Goal: Find specific page/section: Find specific page/section

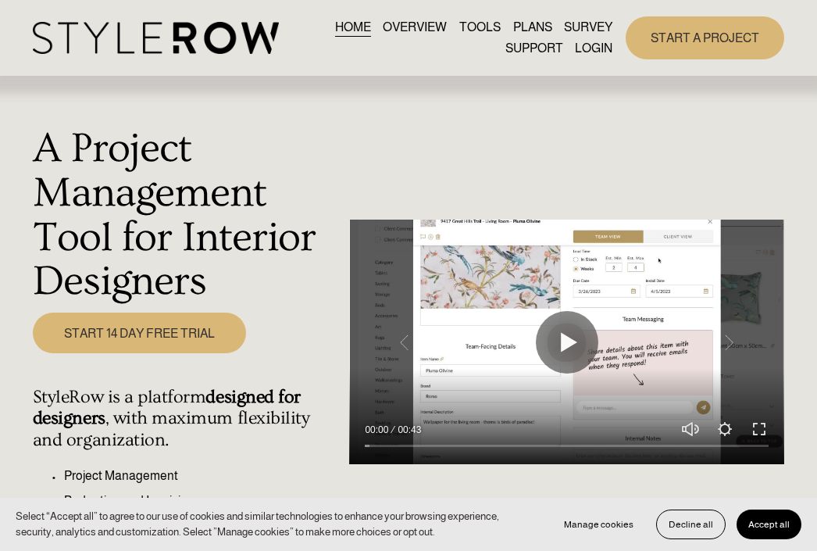
click at [592, 53] on link "LOGIN" at bounding box center [594, 48] width 38 height 21
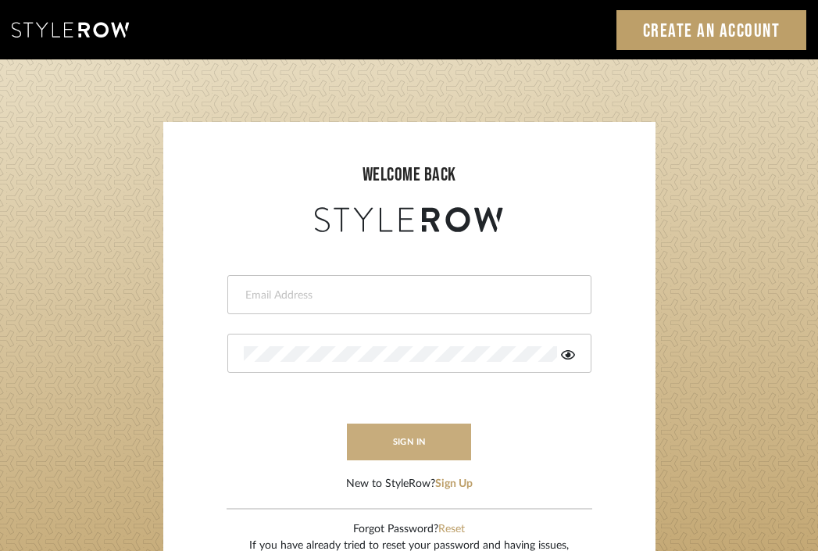
type input "divya.aok@gmail.com"
click at [433, 438] on button "sign in" at bounding box center [409, 441] width 125 height 37
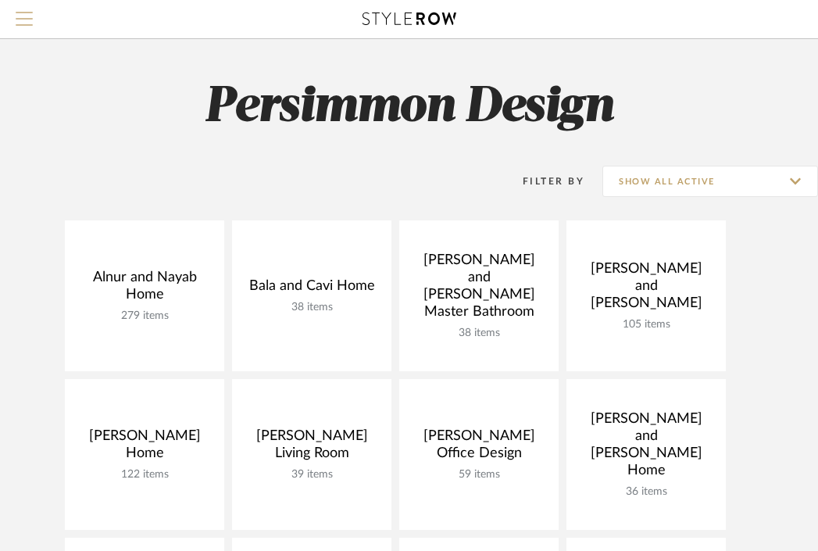
click at [17, 13] on span "Menu" at bounding box center [24, 13] width 17 height 2
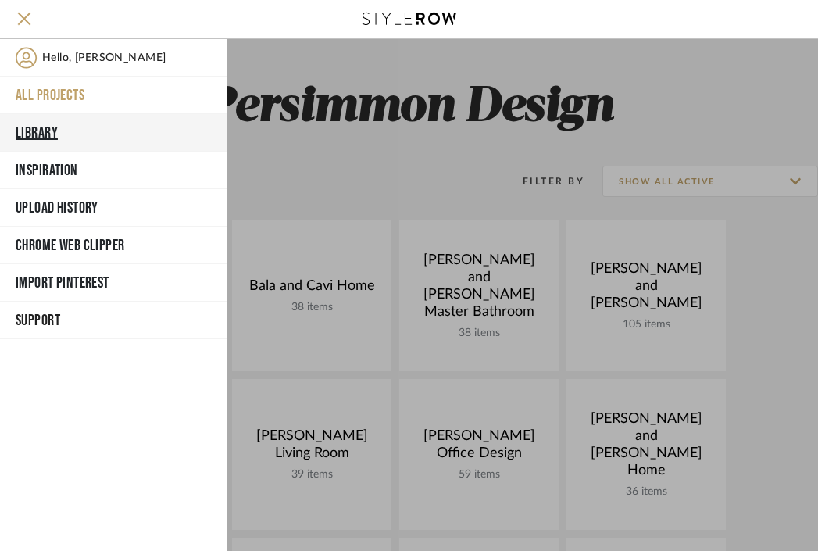
click at [44, 126] on button "Library" at bounding box center [113, 133] width 227 height 38
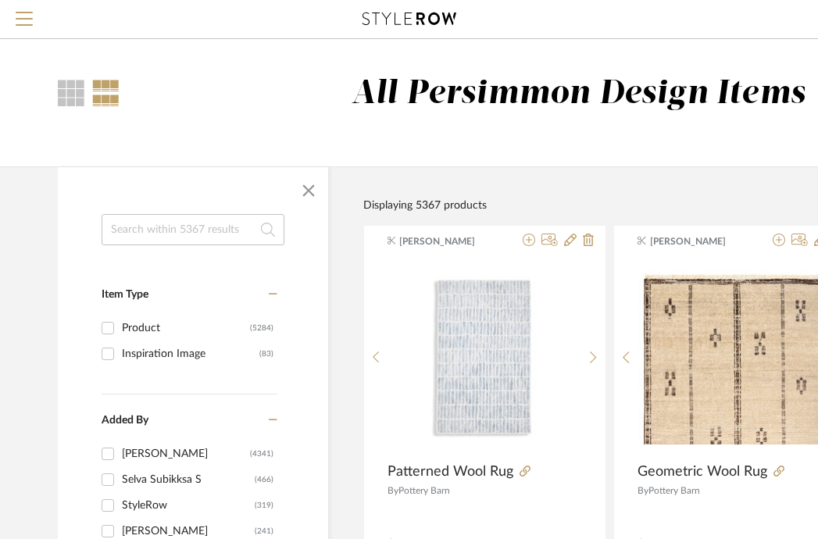
click at [191, 230] on input at bounding box center [193, 229] width 183 height 31
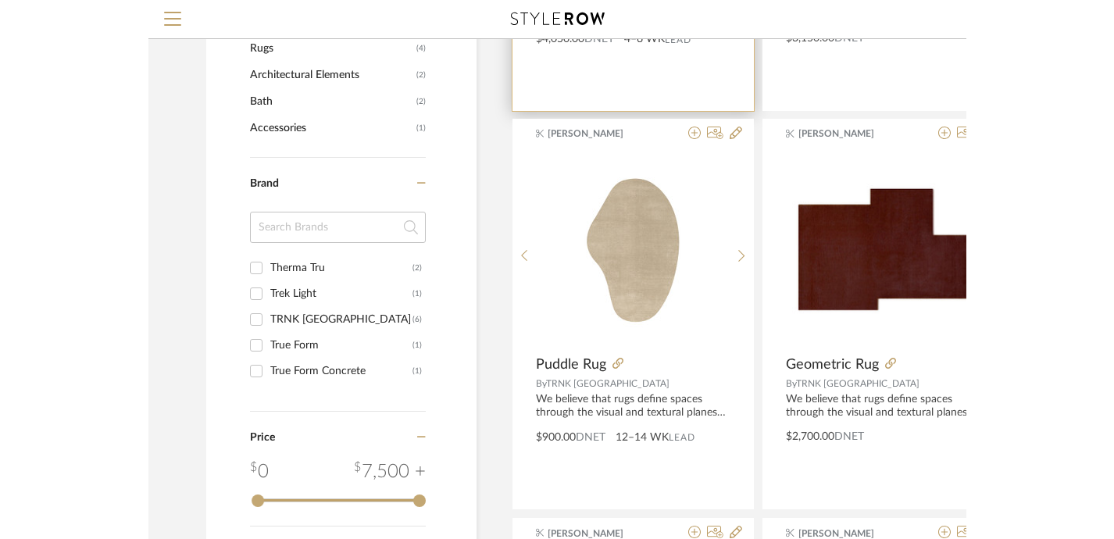
scroll to position [553, 0]
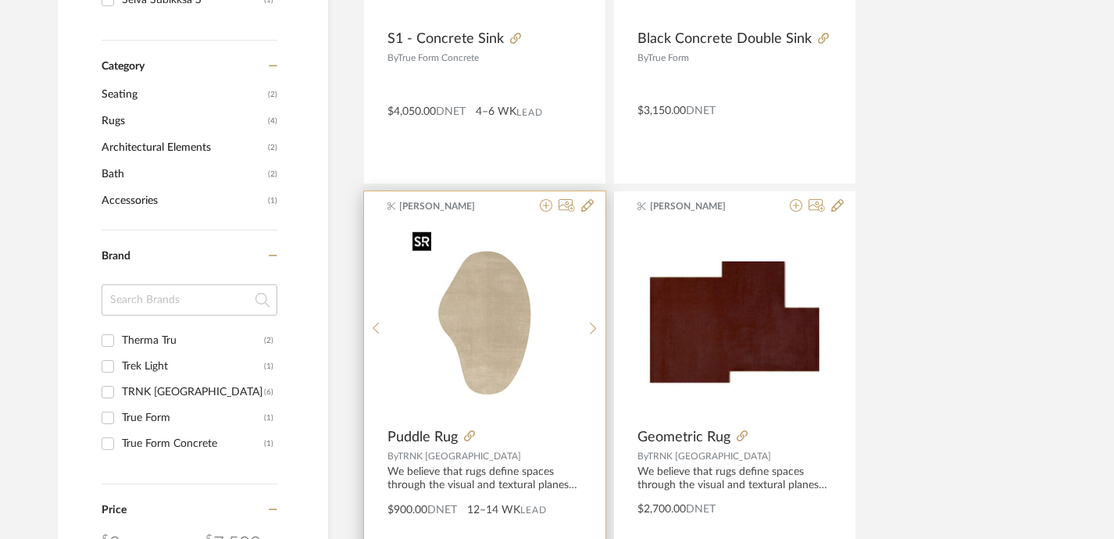
type input "trunk nyc"
click at [489, 338] on img "0" at bounding box center [484, 322] width 156 height 195
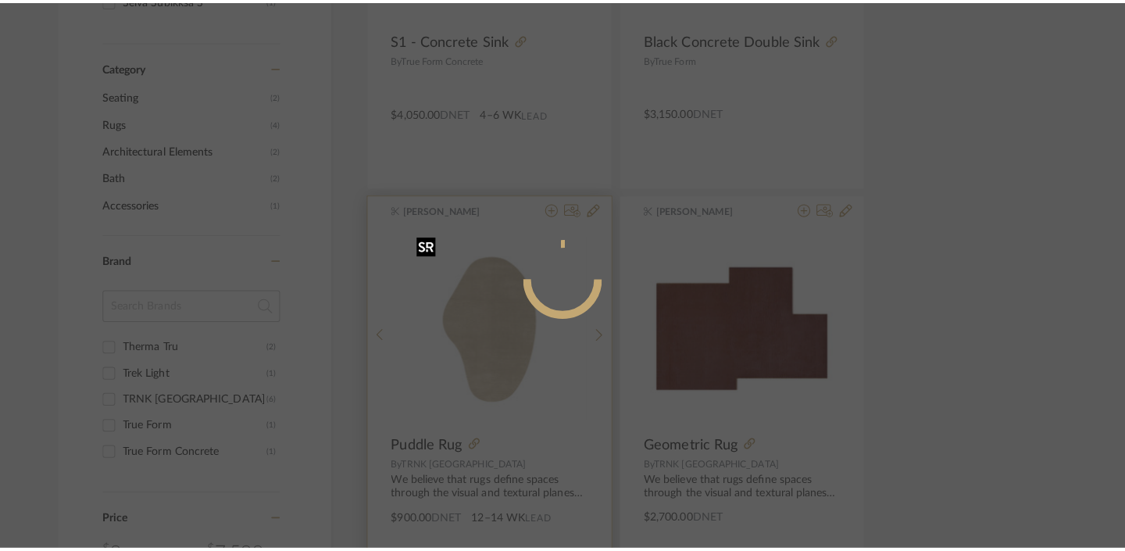
scroll to position [0, 0]
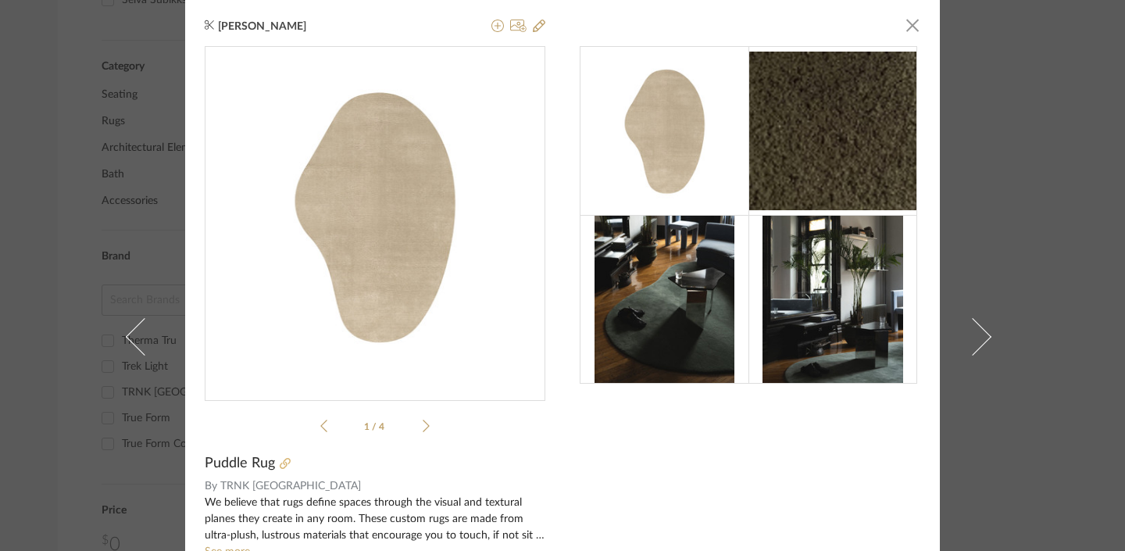
click at [282, 460] on icon at bounding box center [285, 463] width 11 height 11
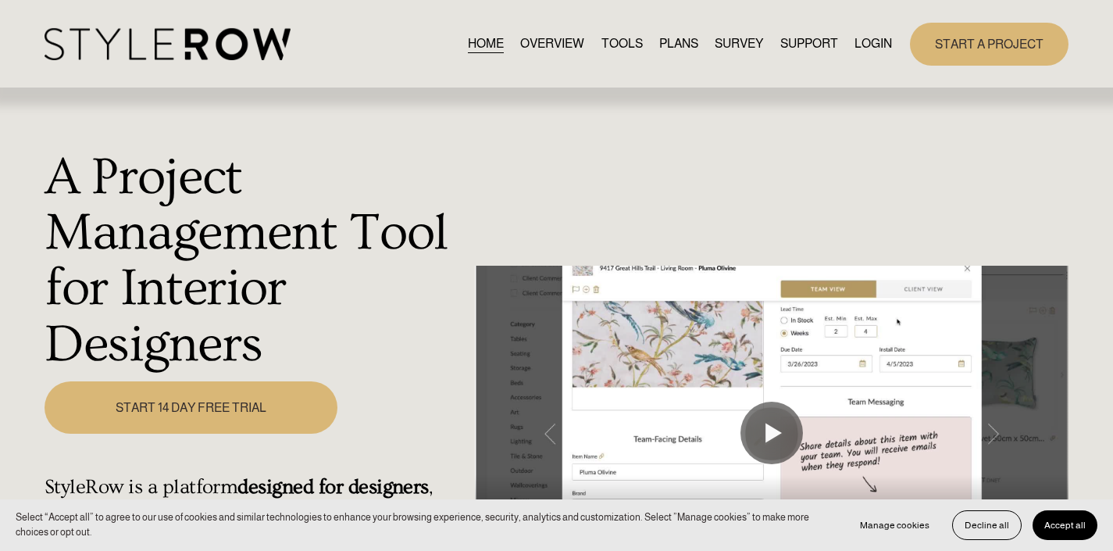
click at [876, 36] on link "LOGIN" at bounding box center [874, 44] width 38 height 21
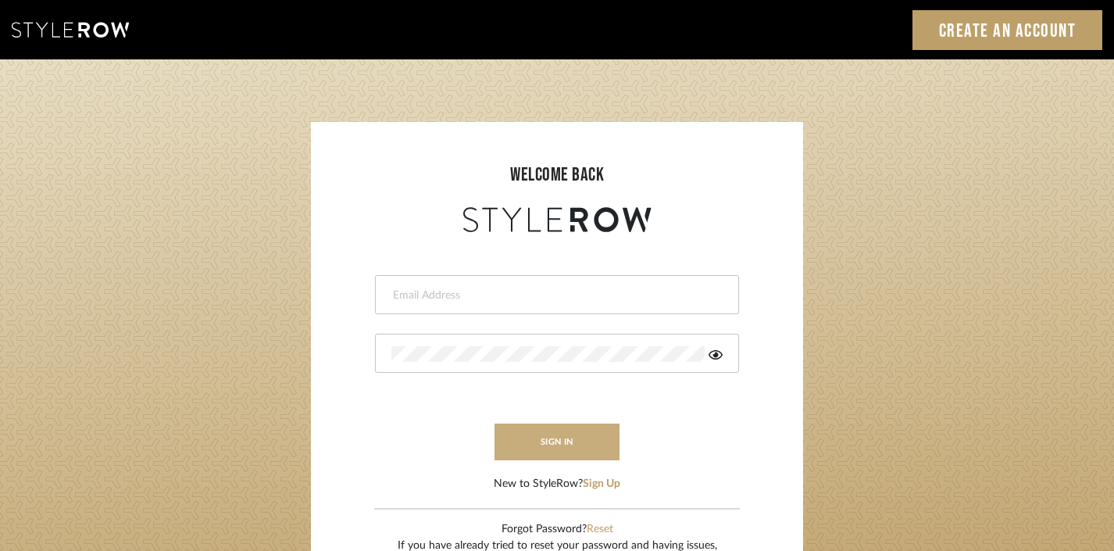
type input "divya.aok@gmail.com"
click at [543, 445] on button "sign in" at bounding box center [557, 441] width 125 height 37
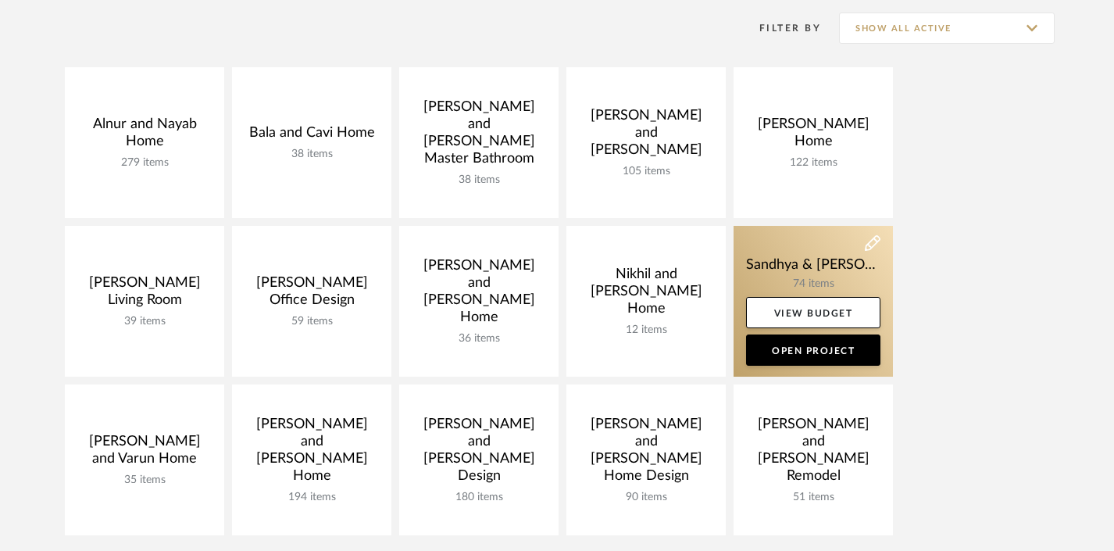
scroll to position [248, 0]
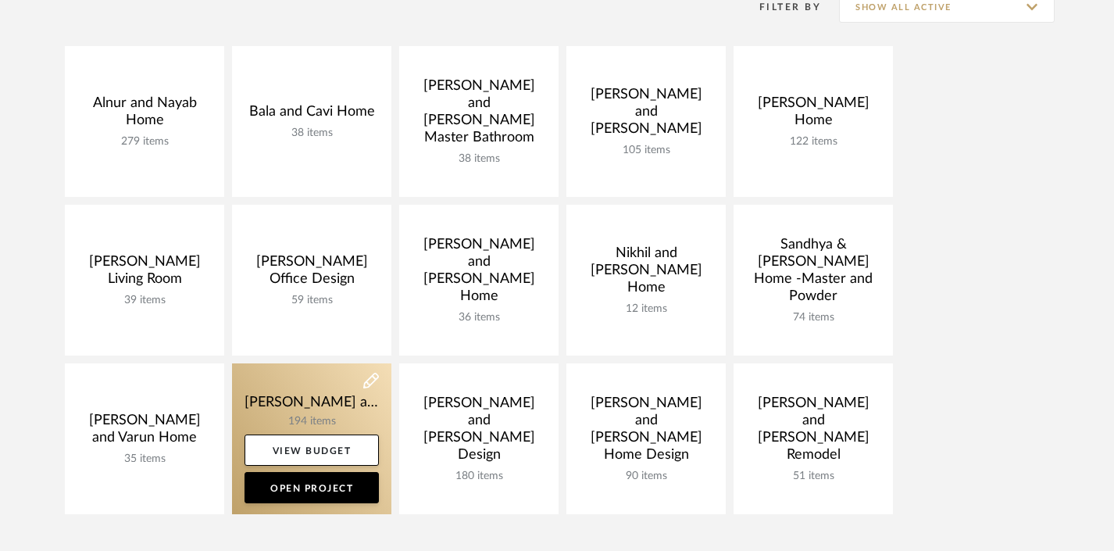
click at [315, 398] on link at bounding box center [311, 438] width 159 height 151
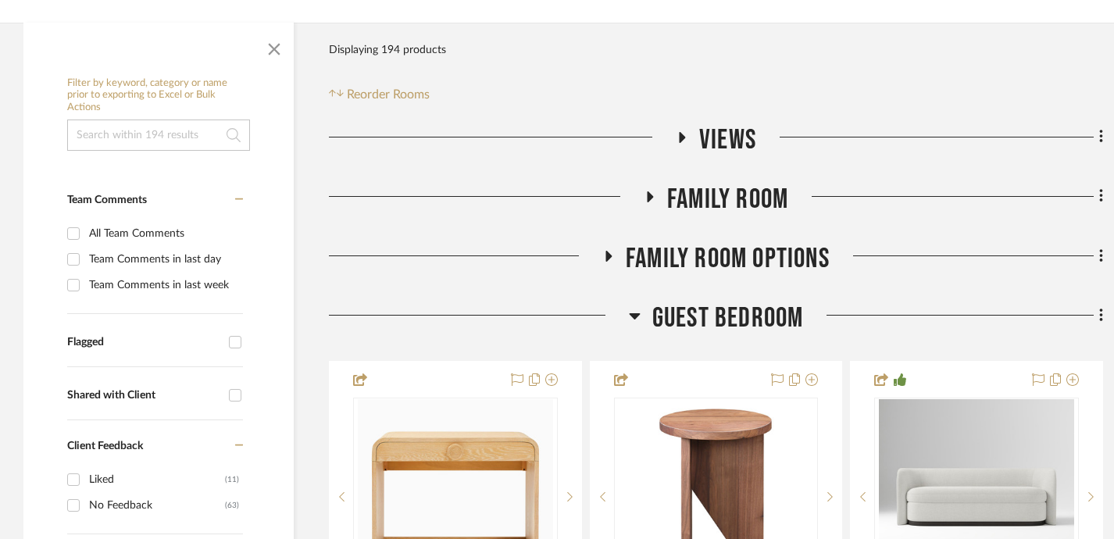
scroll to position [298, 0]
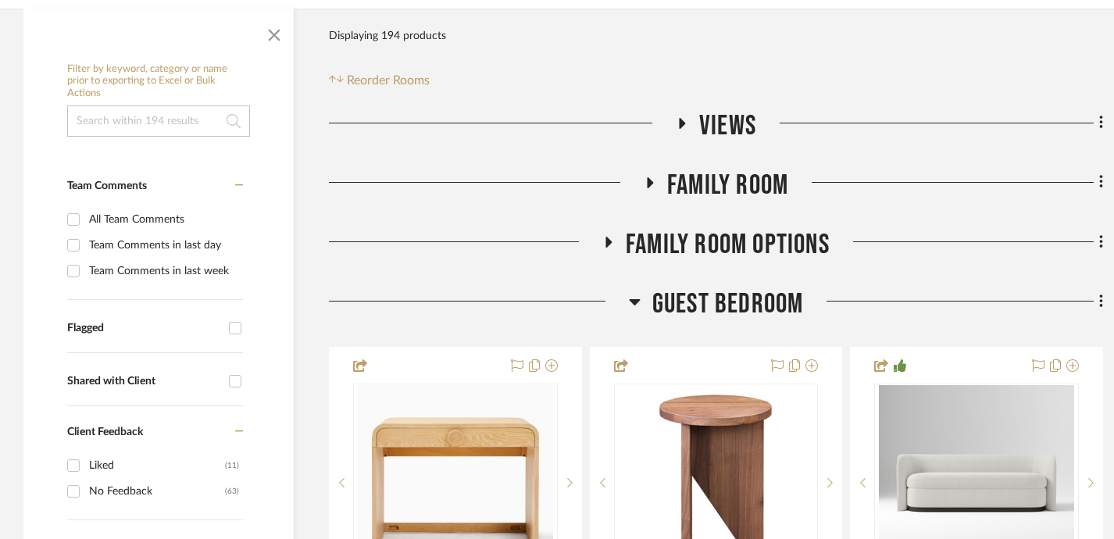
click at [638, 293] on icon at bounding box center [635, 301] width 12 height 19
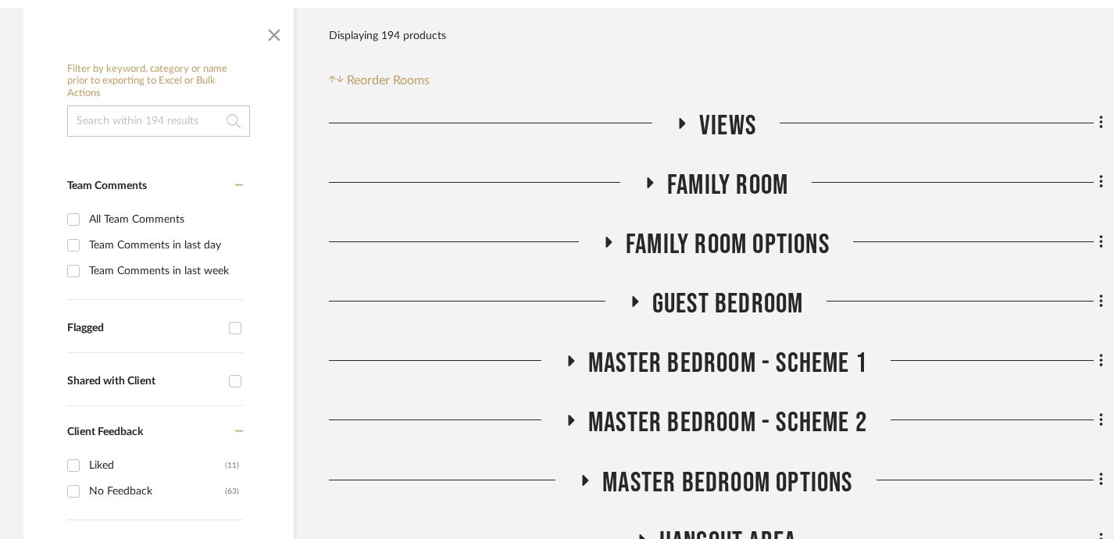
click at [643, 180] on icon at bounding box center [649, 183] width 19 height 12
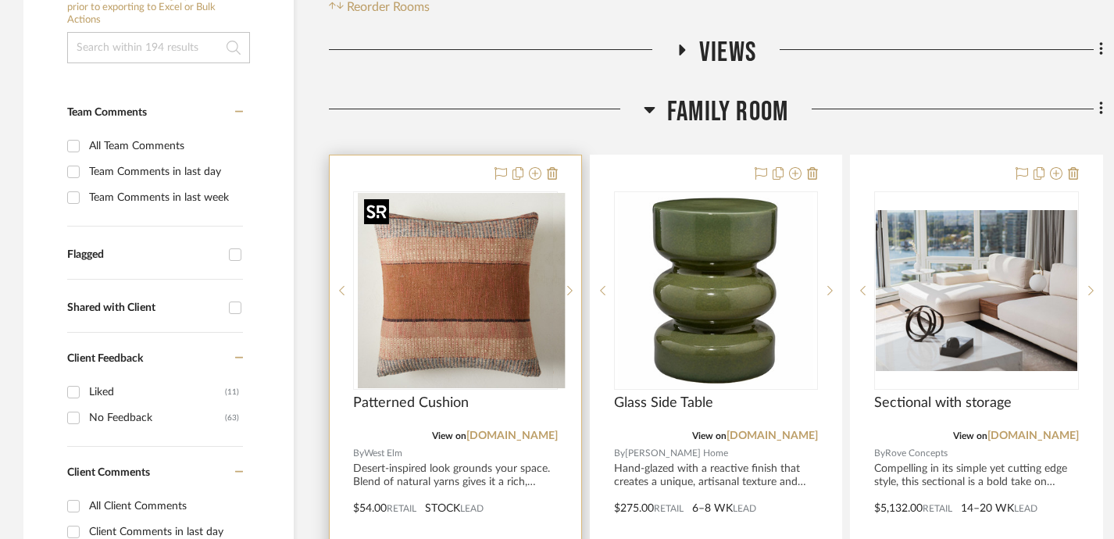
scroll to position [380, 0]
